Goal: Navigation & Orientation: Understand site structure

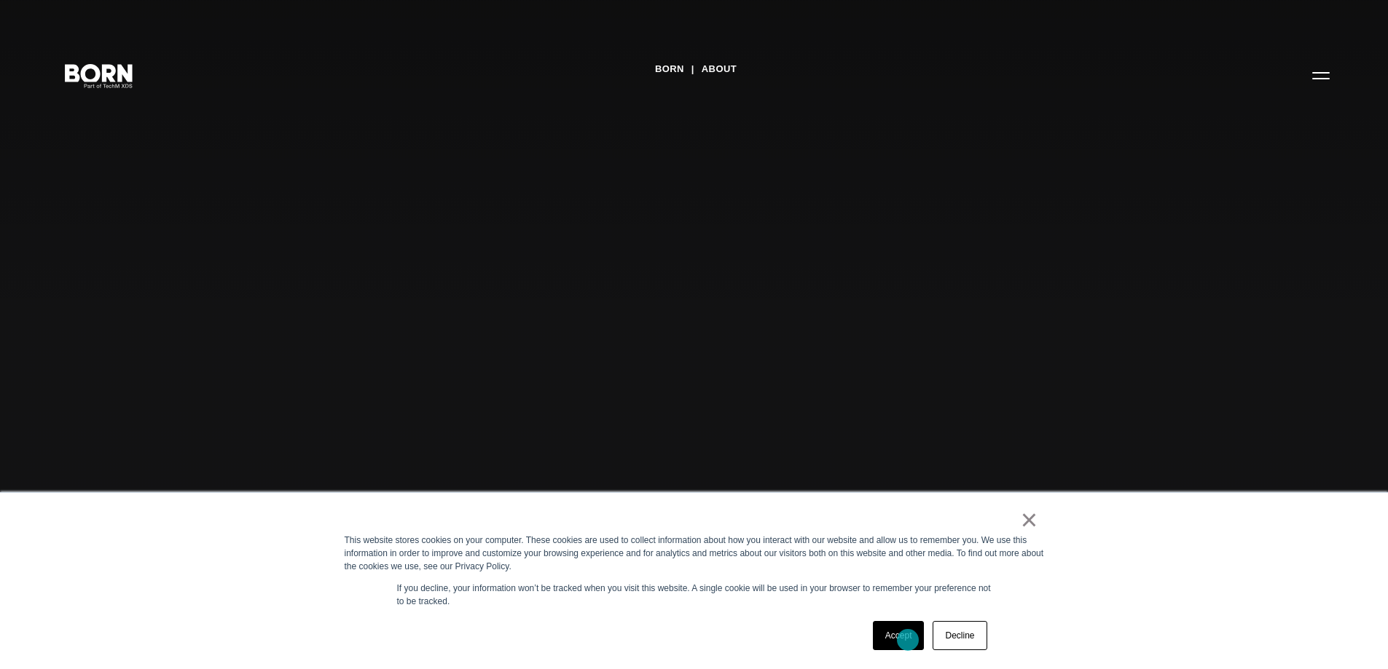
click at [908, 640] on link "Accept" at bounding box center [899, 635] width 52 height 29
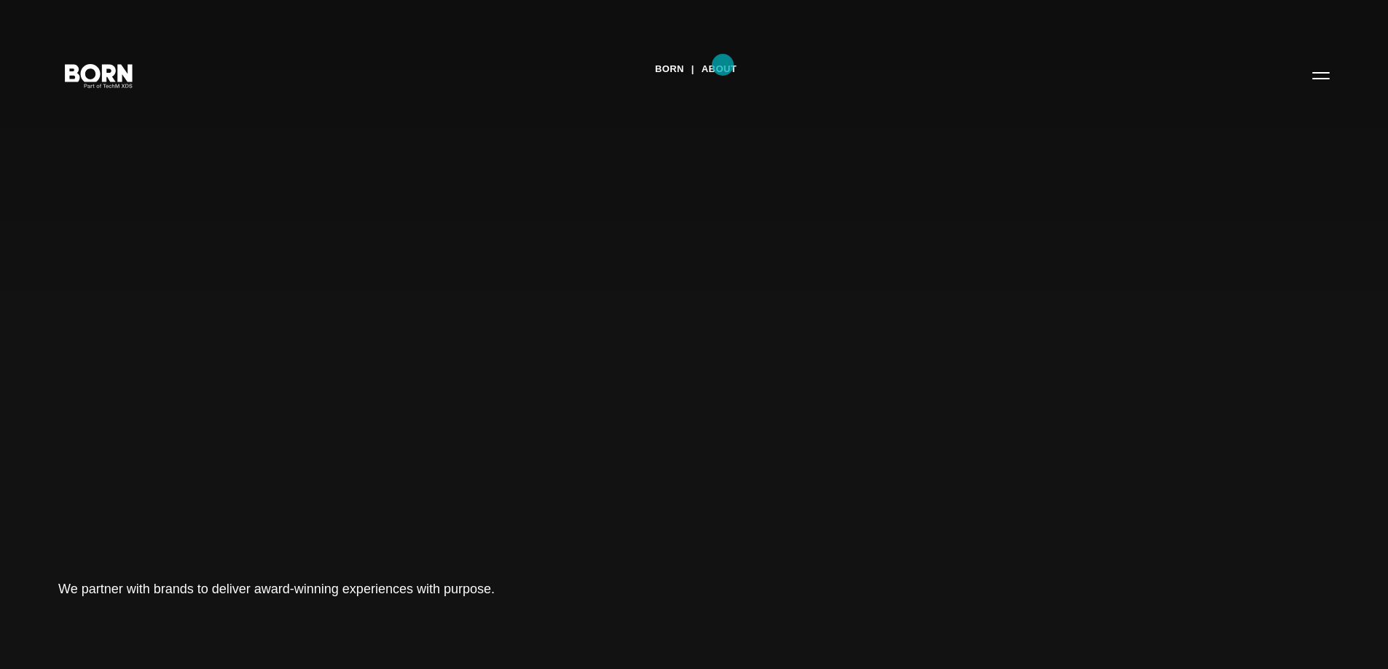
click at [723, 65] on link "About" at bounding box center [718, 69] width 35 height 22
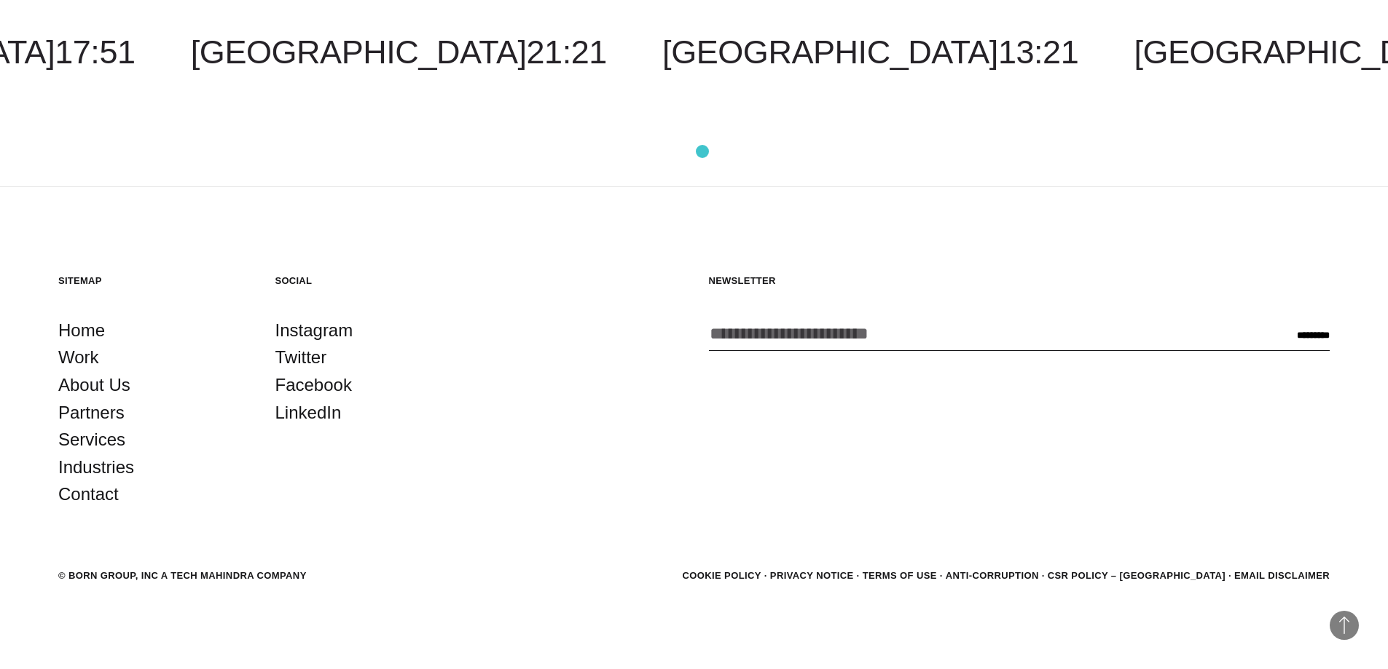
scroll to position [5537, 0]
click at [178, 574] on div "© BORN GROUP, INC A Tech Mahindra Company" at bounding box center [182, 574] width 248 height 15
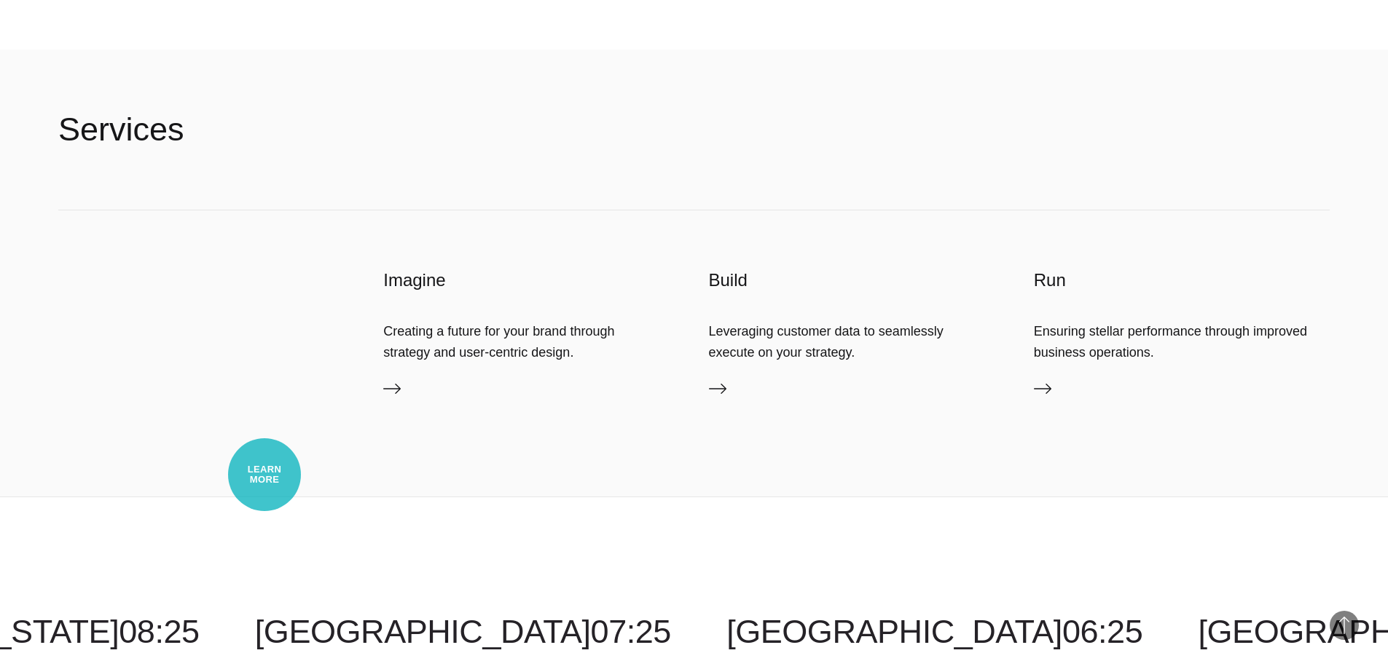
scroll to position [3675, 0]
